Goal: Contribute content: Add original content to the website for others to see

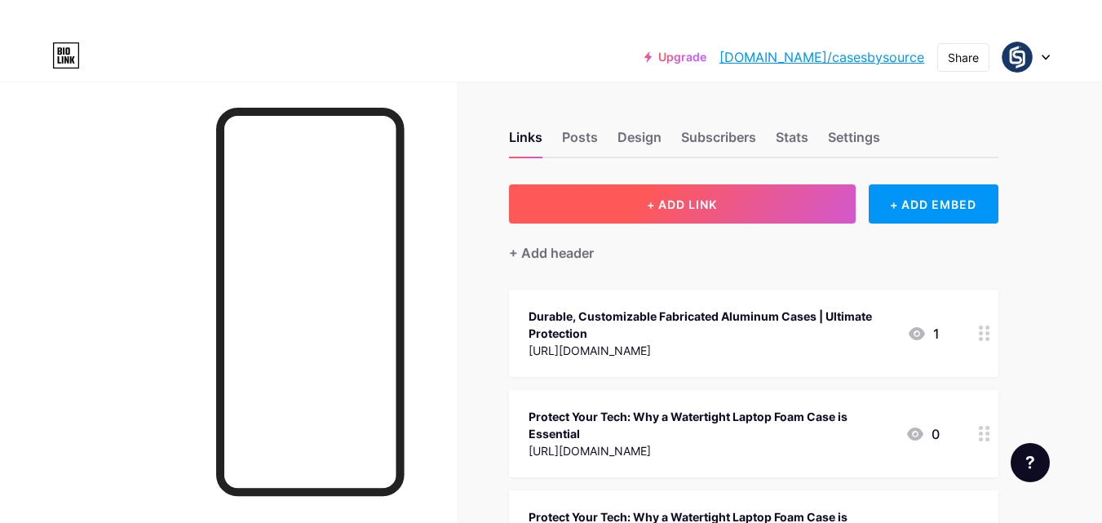
click at [607, 186] on button "+ ADD LINK" at bounding box center [682, 203] width 347 height 39
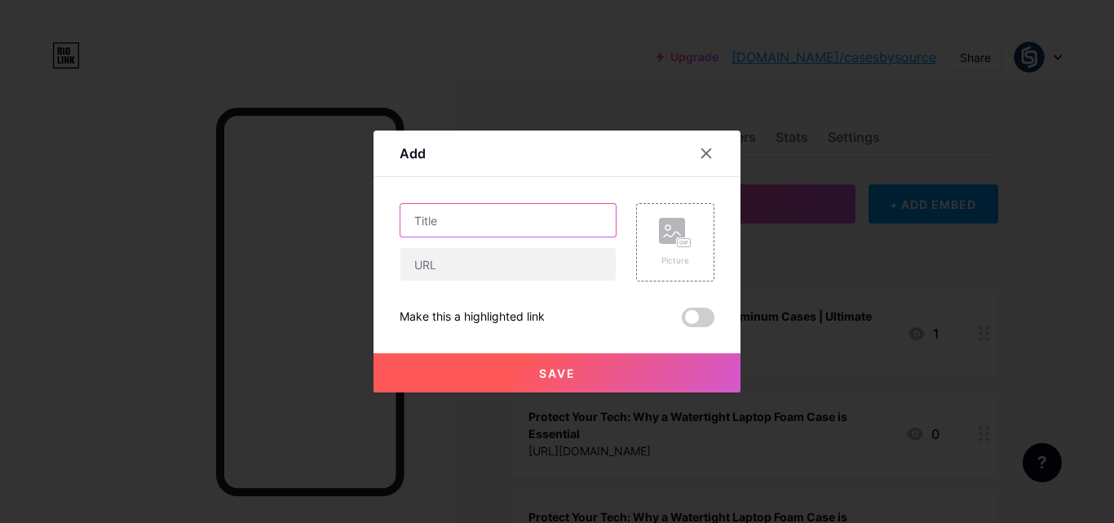
click at [470, 221] on input "text" at bounding box center [507, 220] width 215 height 33
paste input "Why Should You Choose the Nanuk Nano Waterproof Case for Ultimate Protection?"
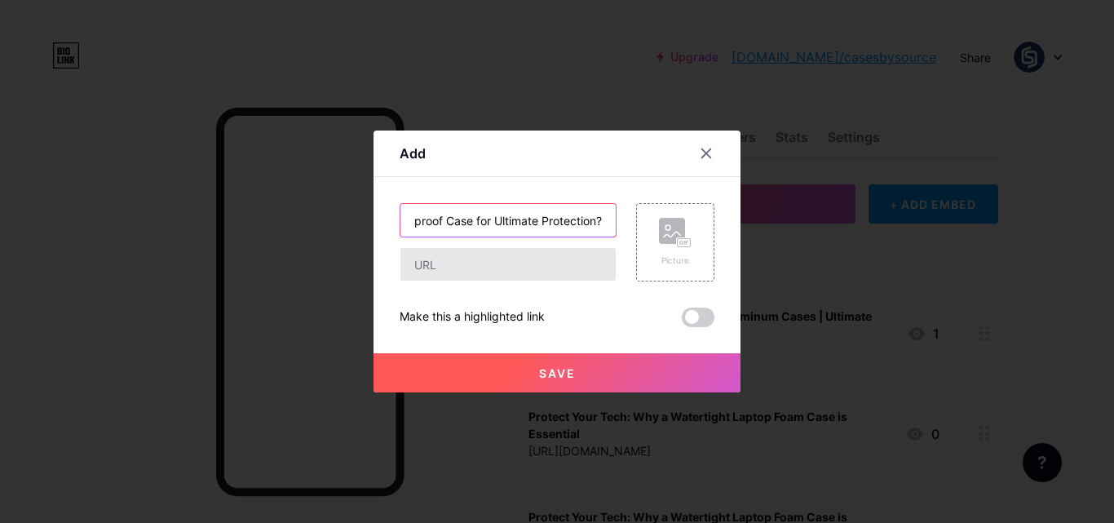
type input "Why Should You Choose the Nanuk Nano Waterproof Case for Ultimate Protection?"
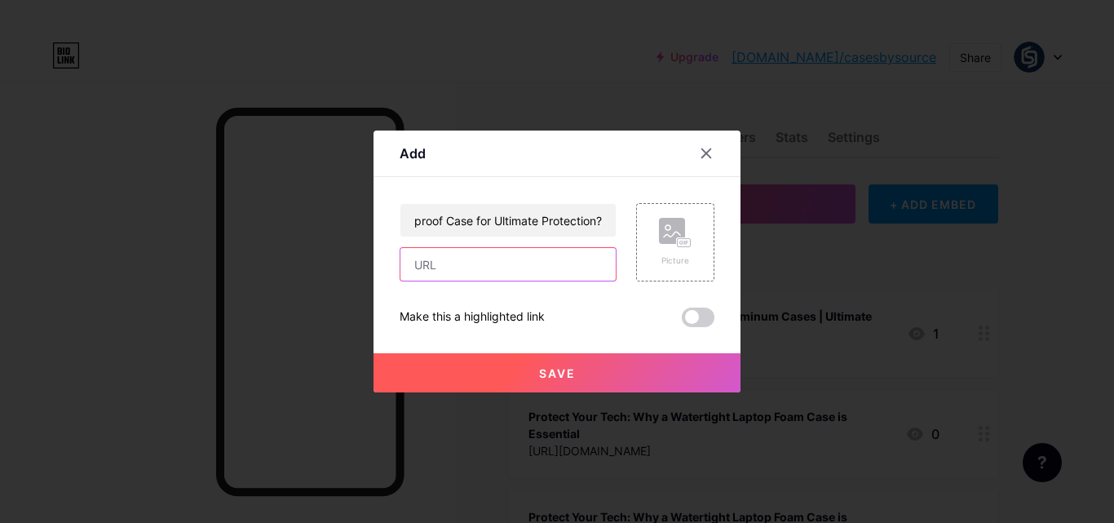
scroll to position [0, 0]
click at [481, 266] on input "text" at bounding box center [507, 264] width 215 height 33
paste input "[URL][DOMAIN_NAME]"
type input "[URL][DOMAIN_NAME]"
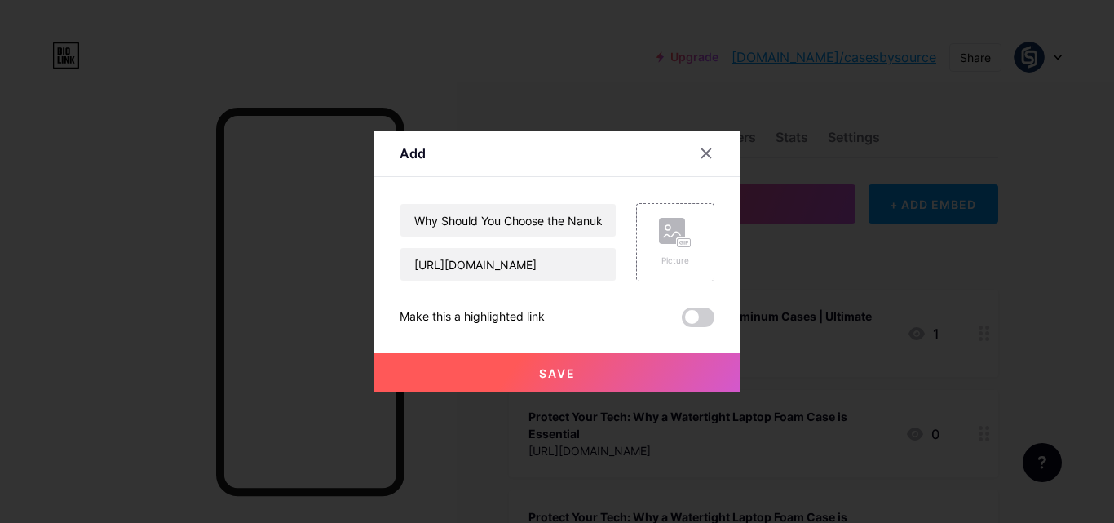
click at [571, 378] on span "Save" at bounding box center [557, 373] width 37 height 14
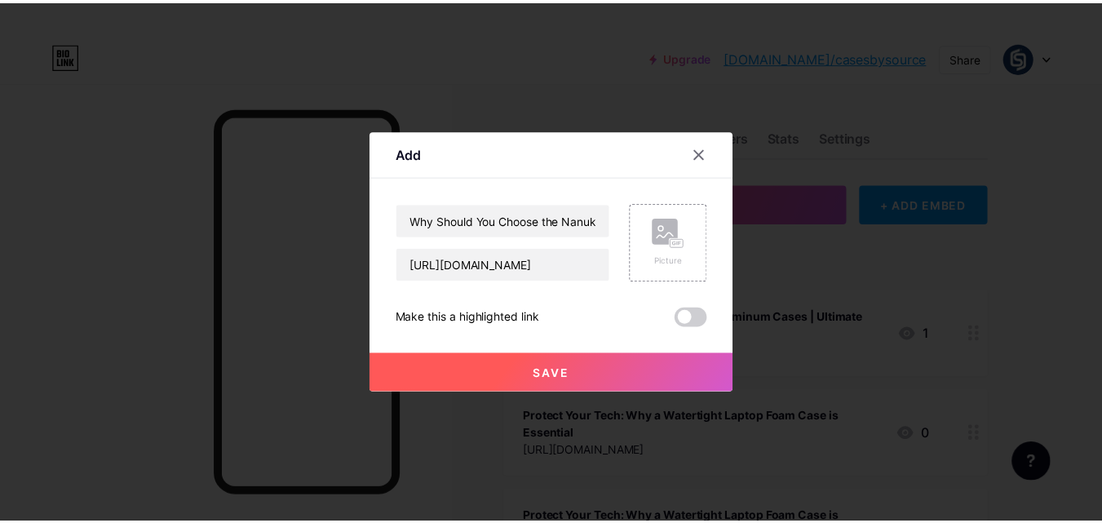
scroll to position [0, 0]
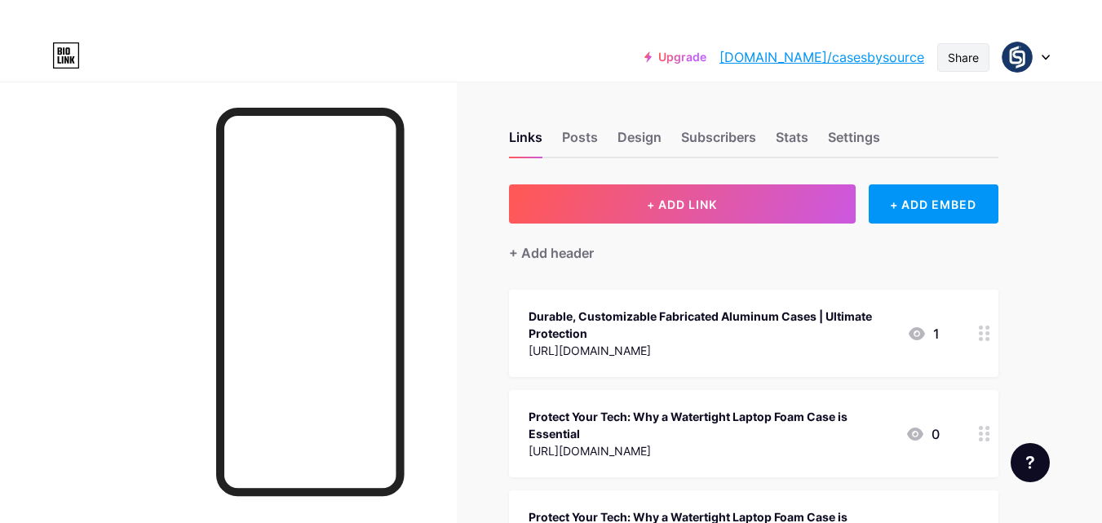
click at [955, 50] on div "Share" at bounding box center [962, 57] width 31 height 17
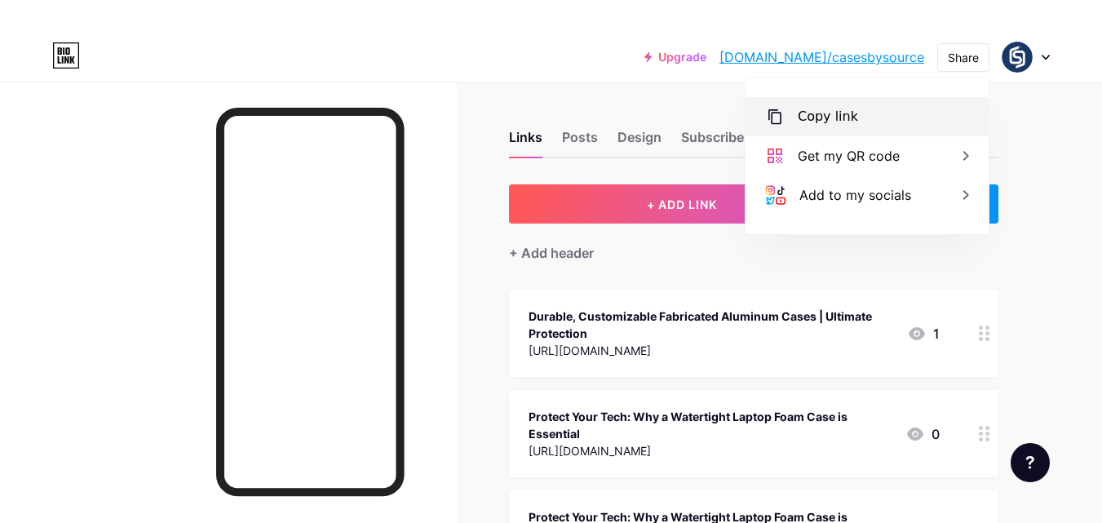
click at [819, 117] on div "Copy link" at bounding box center [827, 117] width 60 height 20
click at [425, 77] on div "Upgrade [DOMAIN_NAME]/casesb... [DOMAIN_NAME]/casesbysource Share Copy link [UR…" at bounding box center [551, 57] width 1102 height 49
